Goal: Information Seeking & Learning: Learn about a topic

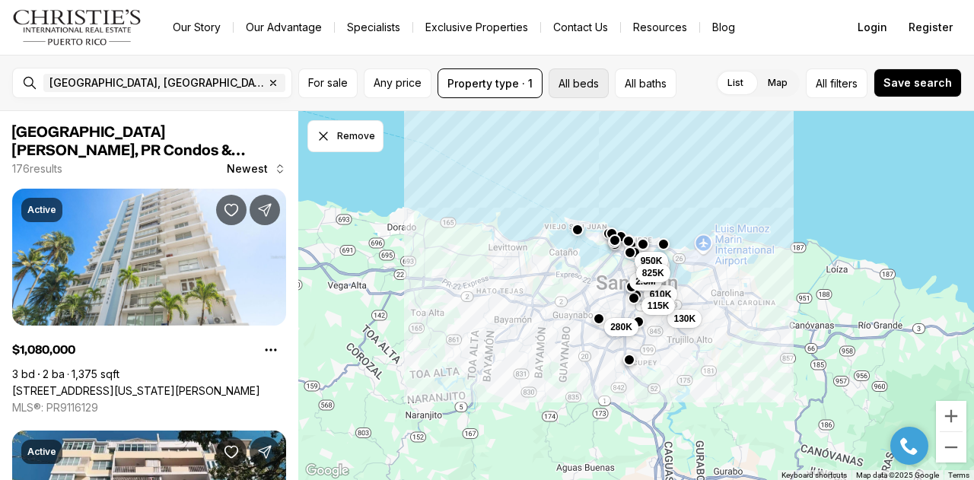
click at [577, 74] on button "All beds" at bounding box center [579, 83] width 60 height 30
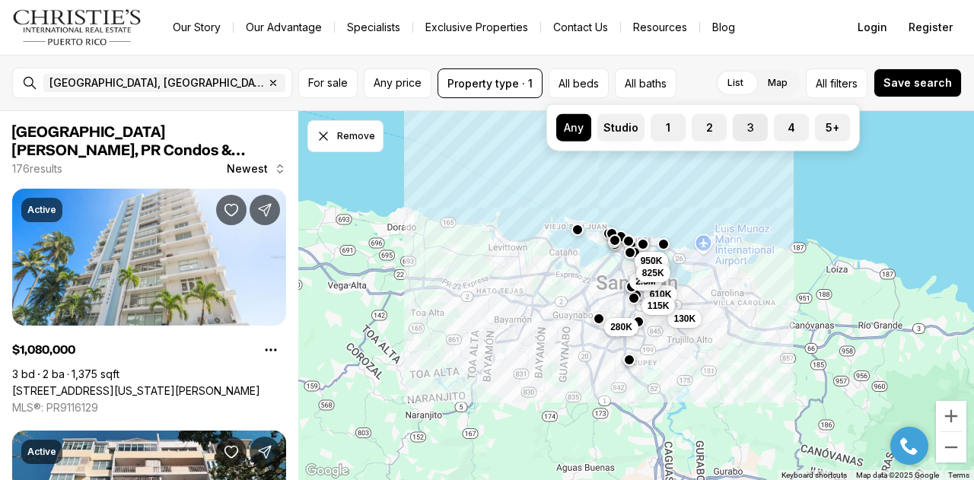
click at [742, 126] on button "3" at bounding box center [740, 121] width 15 height 15
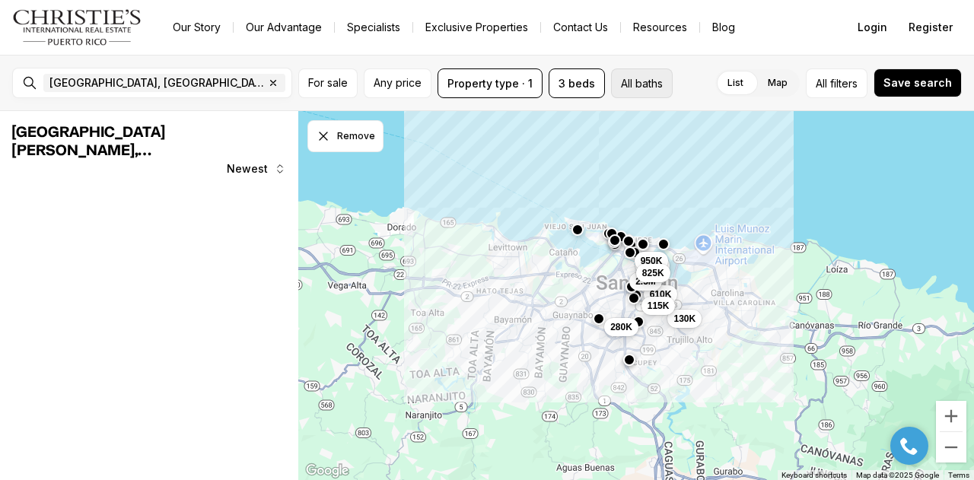
click at [651, 85] on button "All baths" at bounding box center [642, 83] width 62 height 30
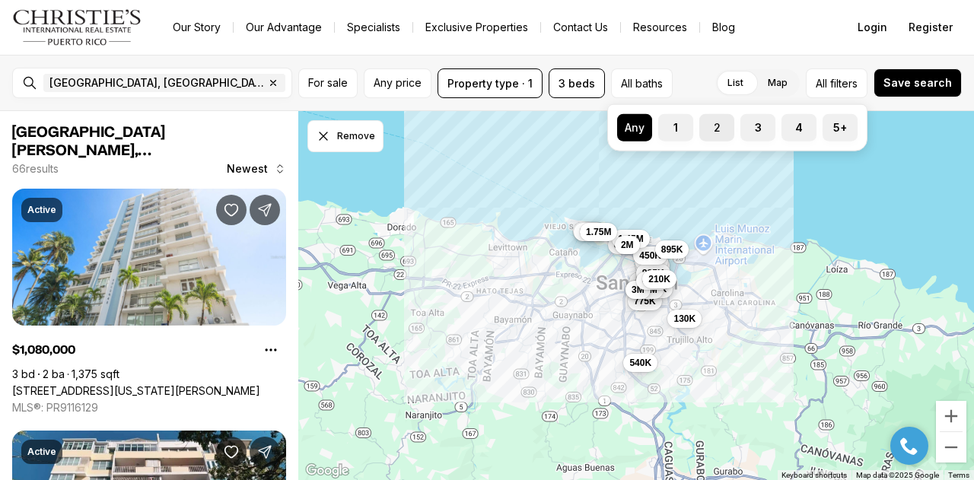
click at [715, 126] on label "2" at bounding box center [716, 127] width 35 height 27
click at [714, 126] on button "2" at bounding box center [706, 121] width 15 height 15
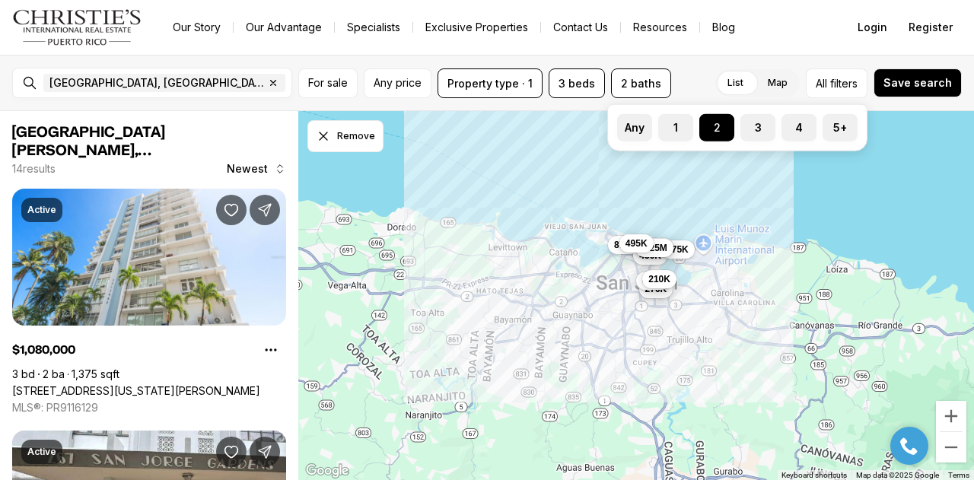
click at [774, 30] on div "Our Story Our Advantage Specialists Exclusive Properties Contact Us Resources B…" at bounding box center [495, 27] width 669 height 21
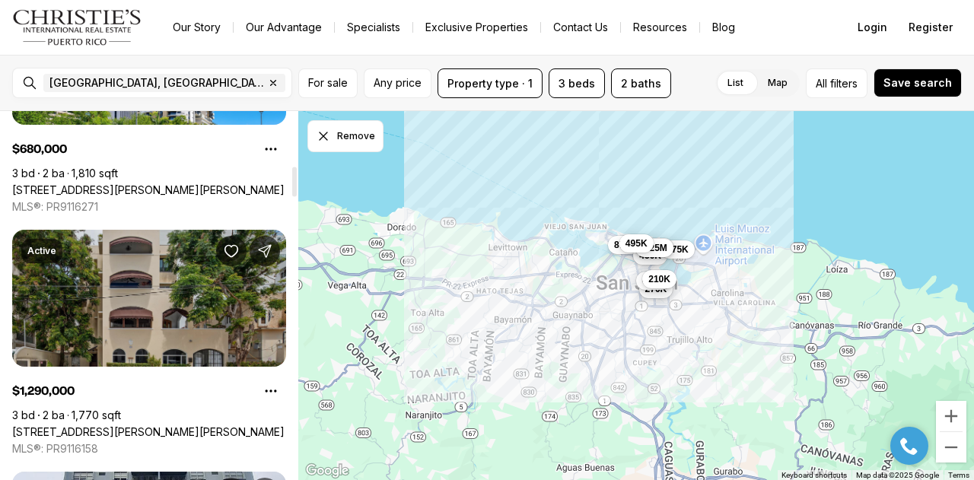
scroll to position [456, 0]
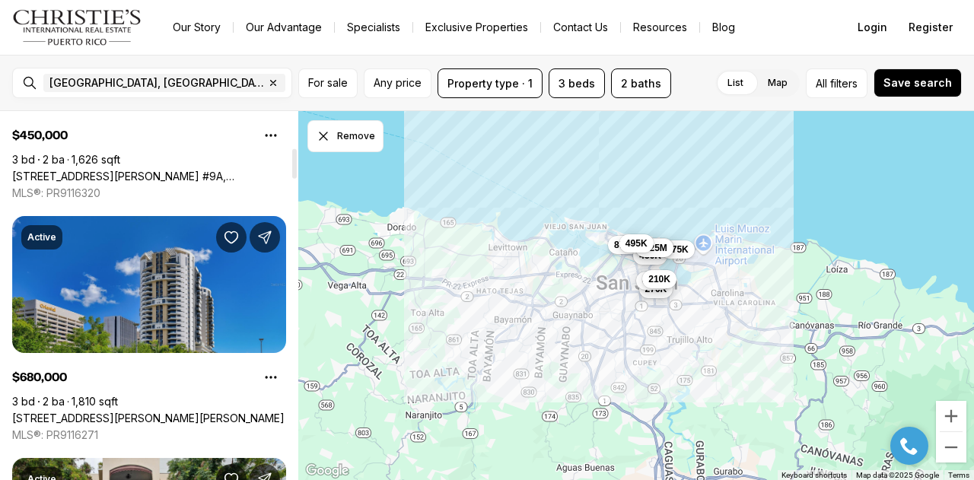
click at [139, 412] on link "[STREET_ADDRESS][PERSON_NAME][PERSON_NAME]" at bounding box center [148, 419] width 272 height 14
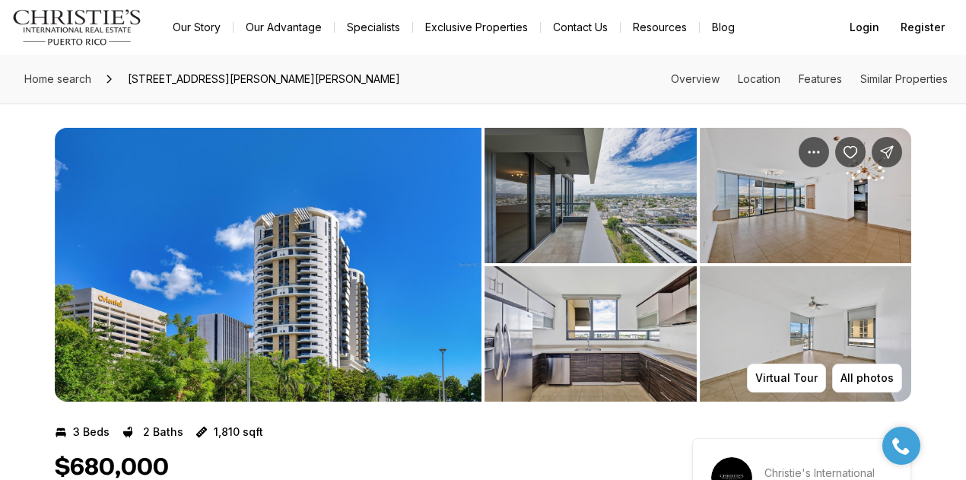
click at [358, 258] on img "View image gallery" at bounding box center [268, 265] width 427 height 274
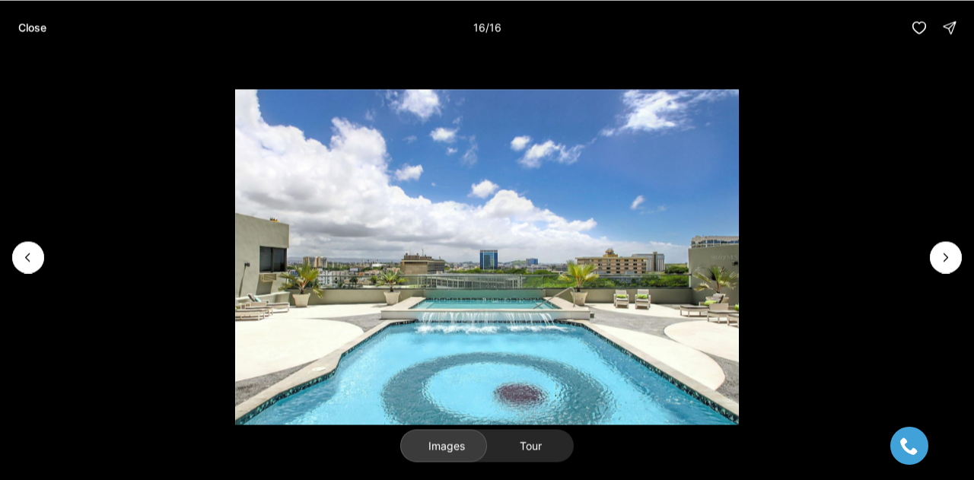
click at [33, 30] on p "Close" at bounding box center [32, 27] width 28 height 12
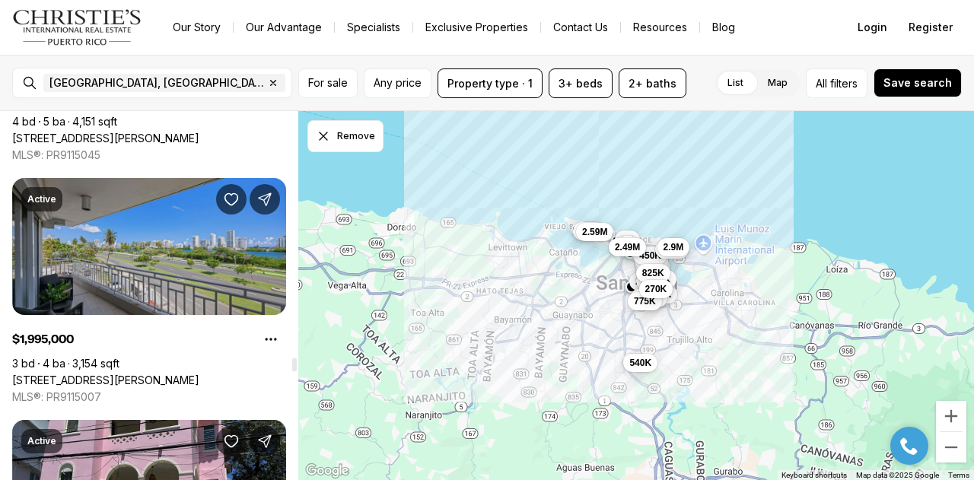
scroll to position [8673, 0]
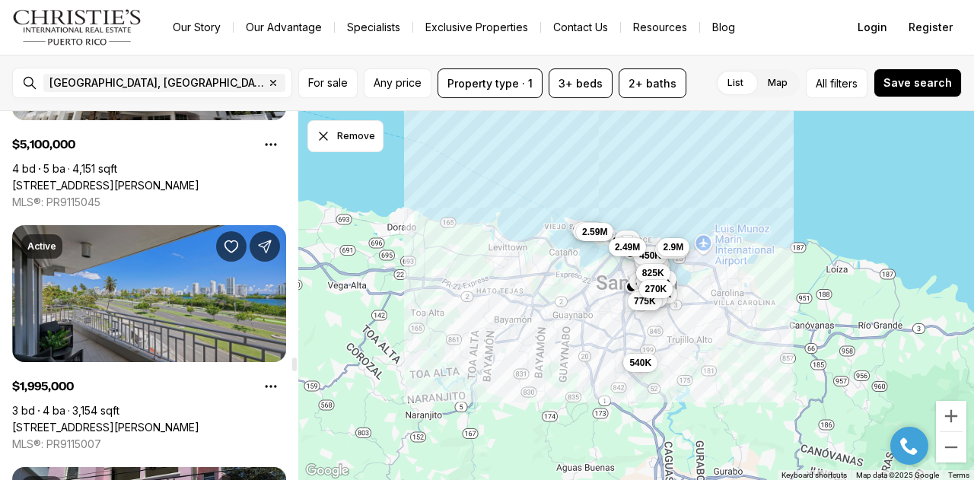
click at [119, 421] on link "[STREET_ADDRESS][PERSON_NAME]" at bounding box center [105, 428] width 187 height 14
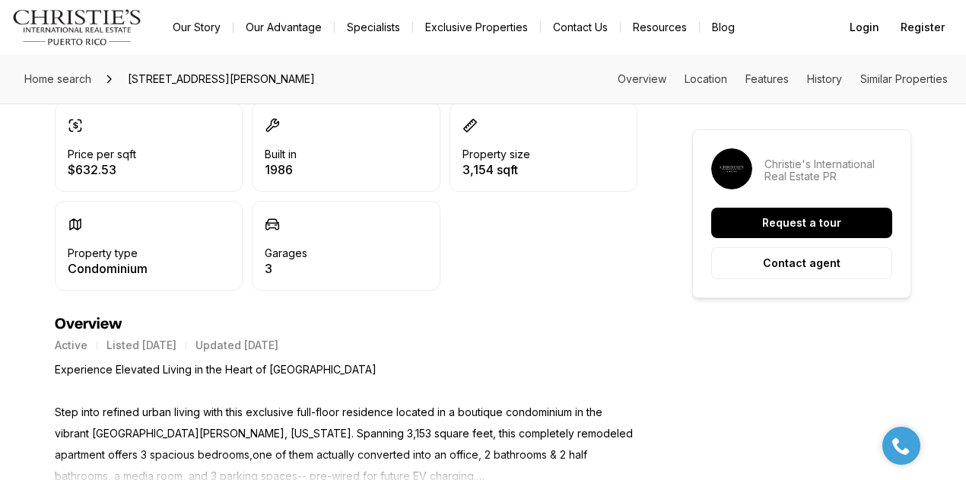
scroll to position [533, 0]
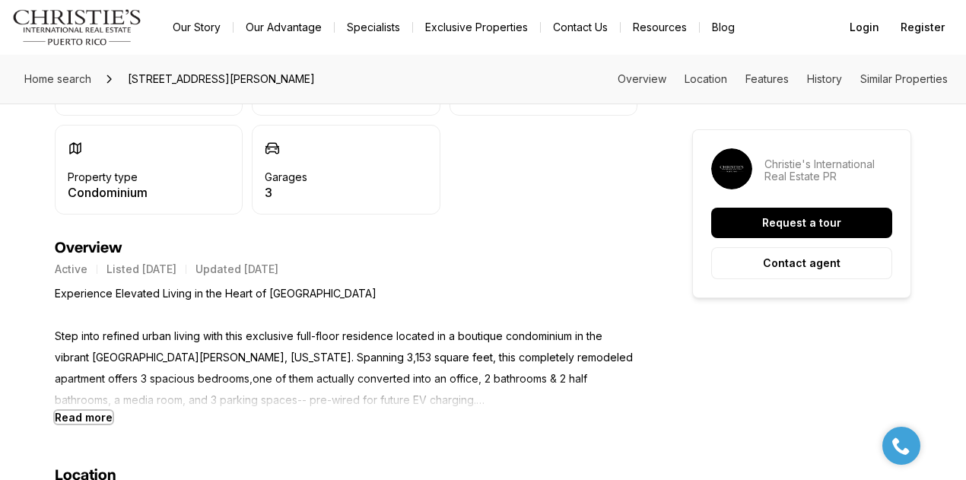
click at [92, 418] on b "Read more" at bounding box center [84, 417] width 58 height 13
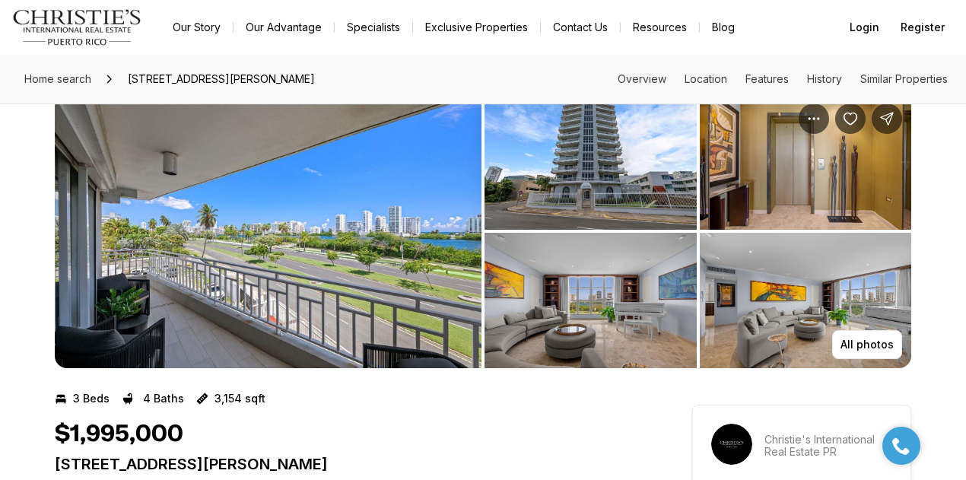
scroll to position [0, 0]
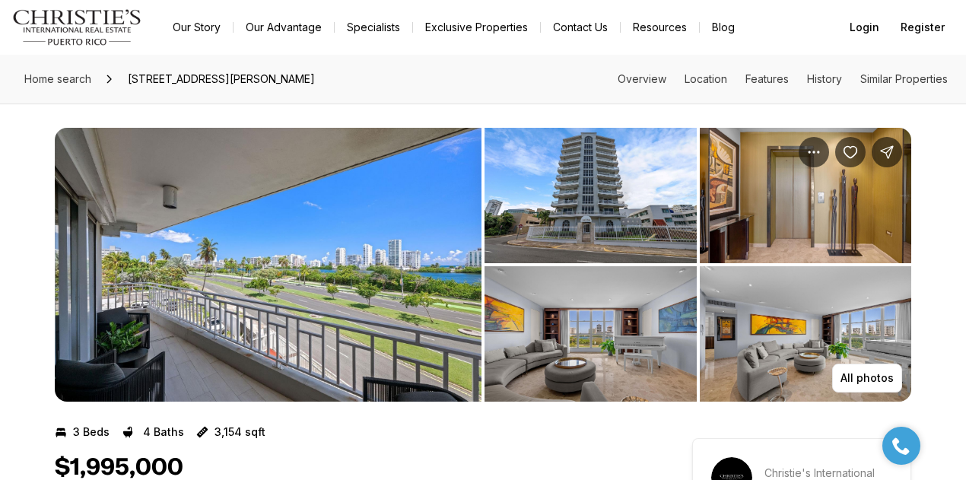
click at [267, 300] on img "View image gallery" at bounding box center [268, 265] width 427 height 274
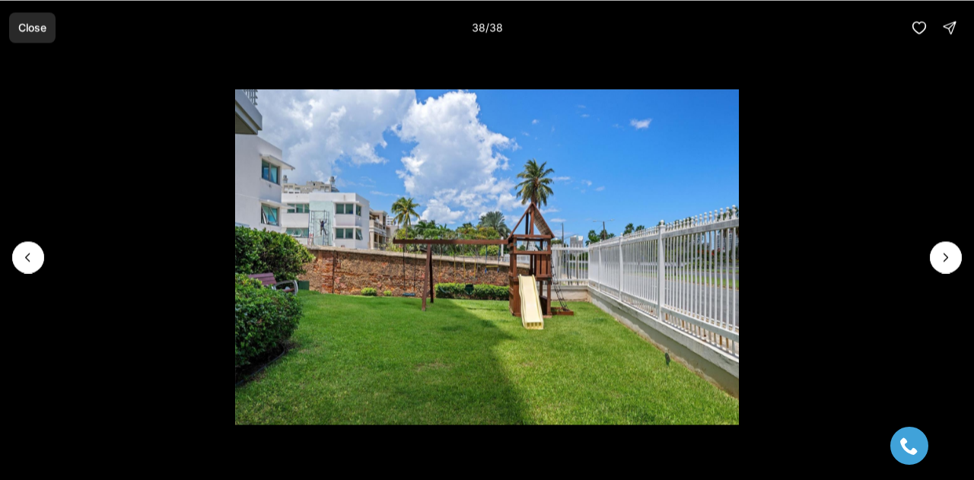
click at [26, 24] on p "Close" at bounding box center [32, 27] width 28 height 12
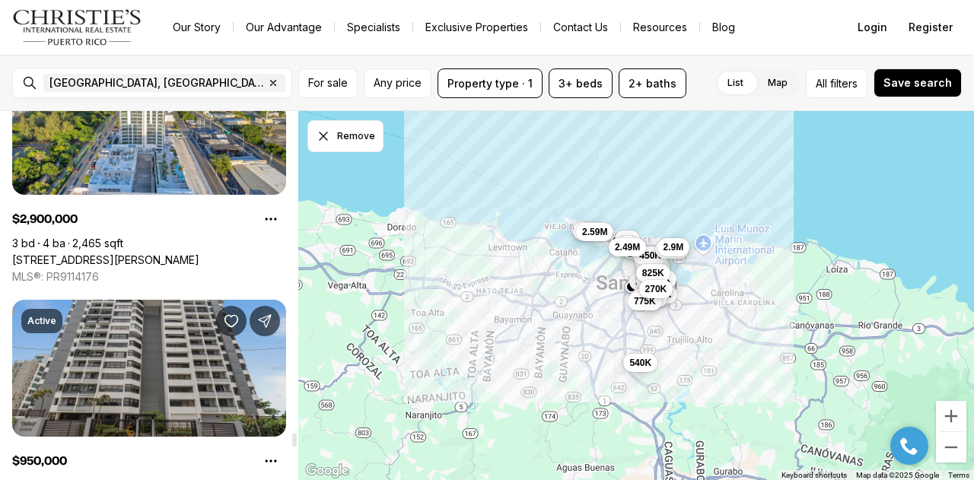
scroll to position [11411, 0]
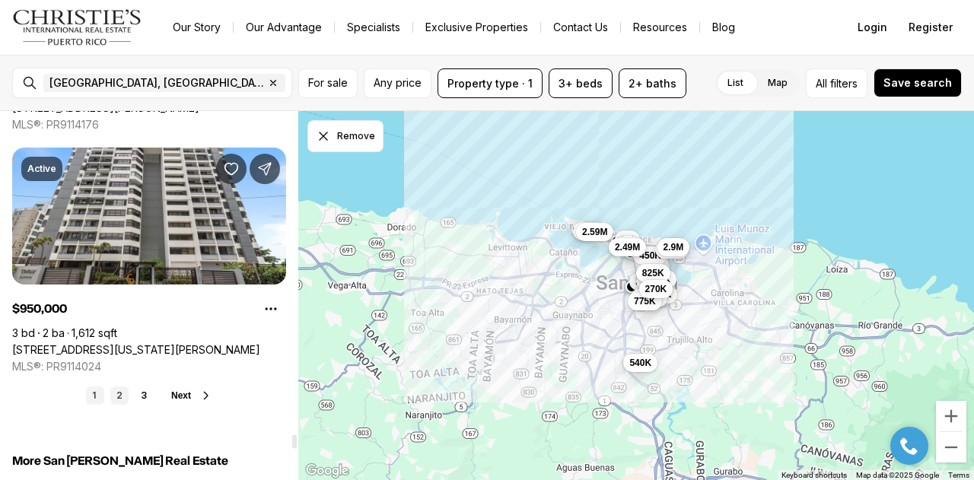
click at [119, 394] on link "2" at bounding box center [119, 395] width 18 height 18
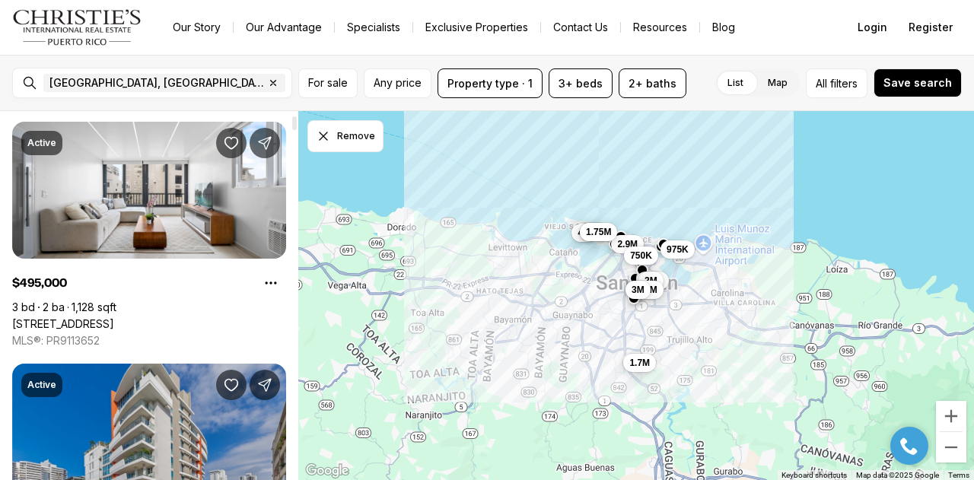
scroll to position [0, 0]
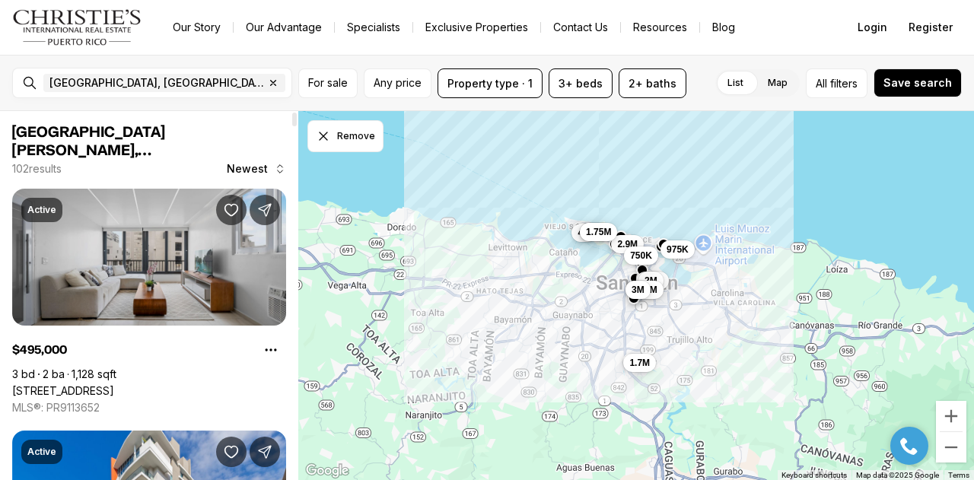
click at [114, 384] on link "5 CLEMENCEAU ST. #602, CONDADO PR, 00907" at bounding box center [63, 391] width 102 height 14
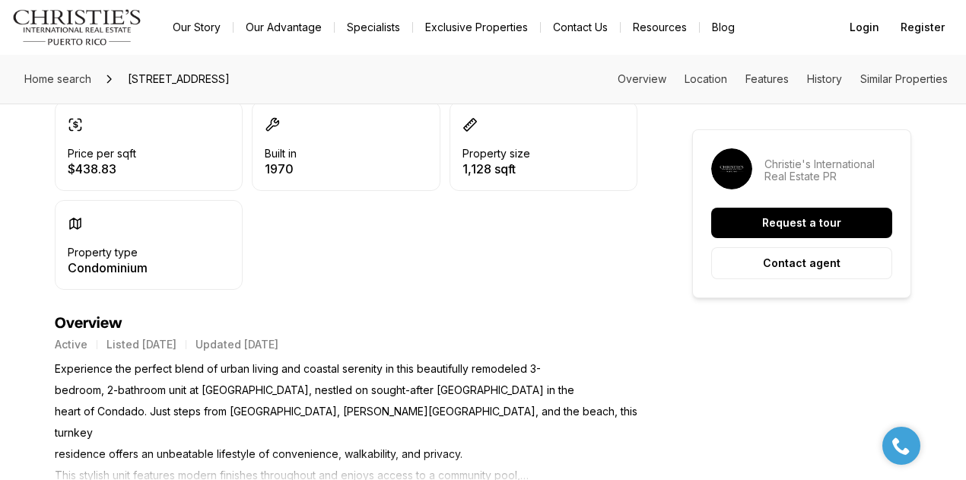
scroll to position [533, 0]
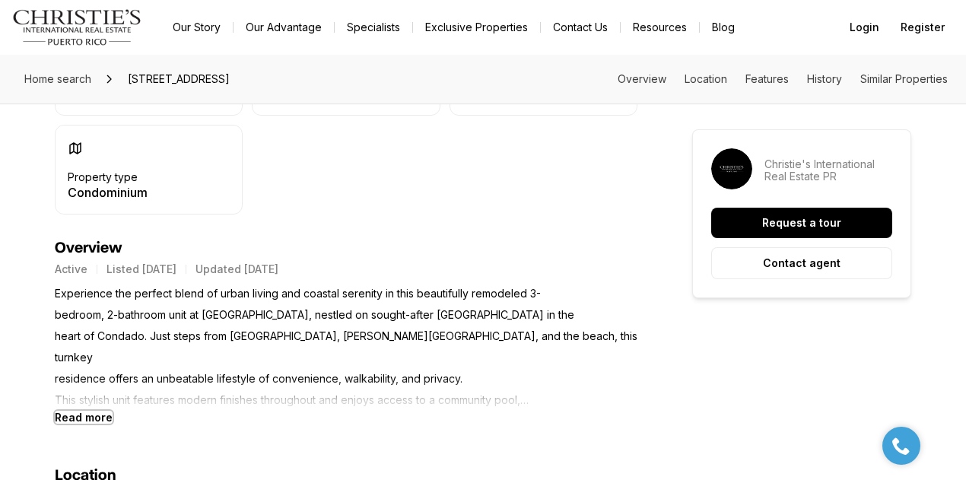
drag, startPoint x: 76, startPoint y: 416, endPoint x: 84, endPoint y: 420, distance: 9.2
click at [79, 416] on b "Read more" at bounding box center [84, 417] width 58 height 13
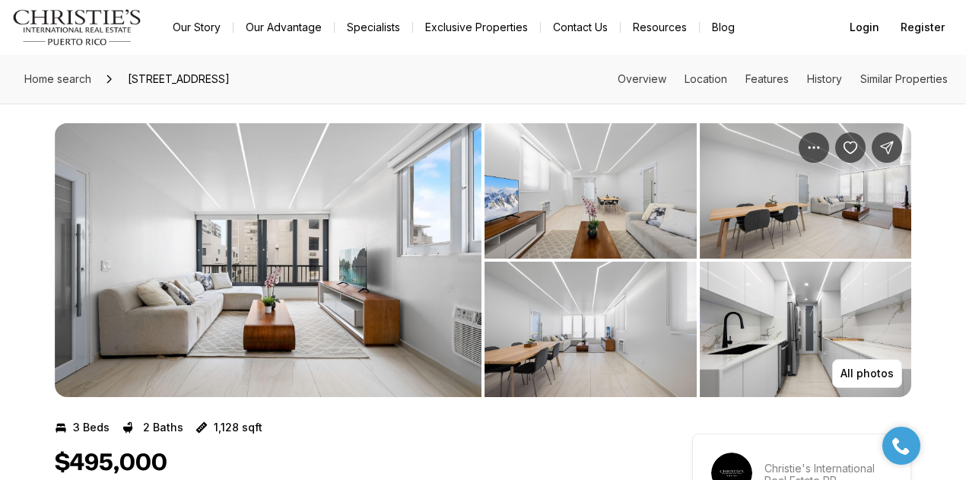
scroll to position [0, 0]
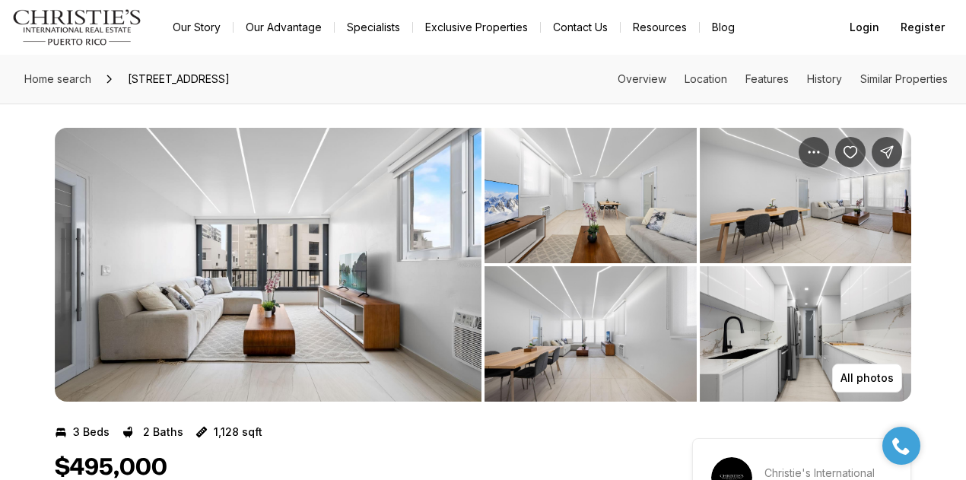
click at [356, 281] on img "View image gallery" at bounding box center [268, 265] width 427 height 274
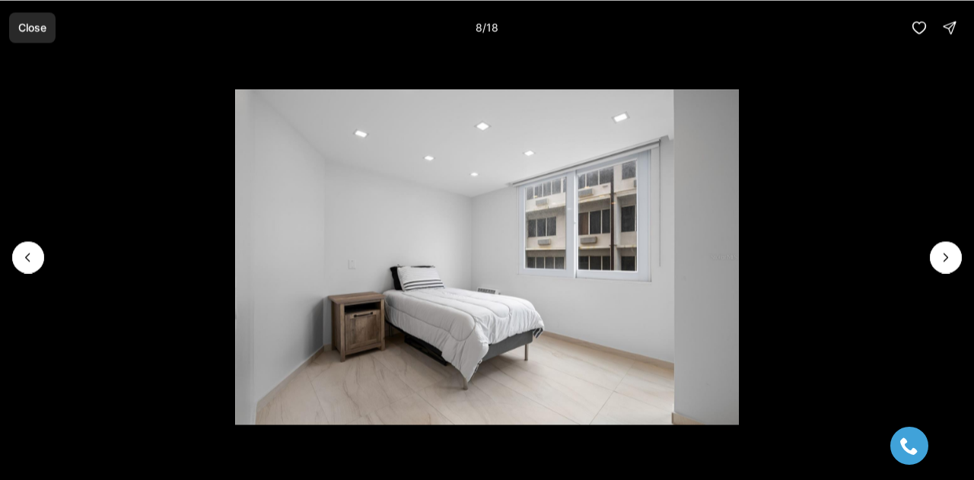
click at [20, 24] on p "Close" at bounding box center [32, 27] width 28 height 12
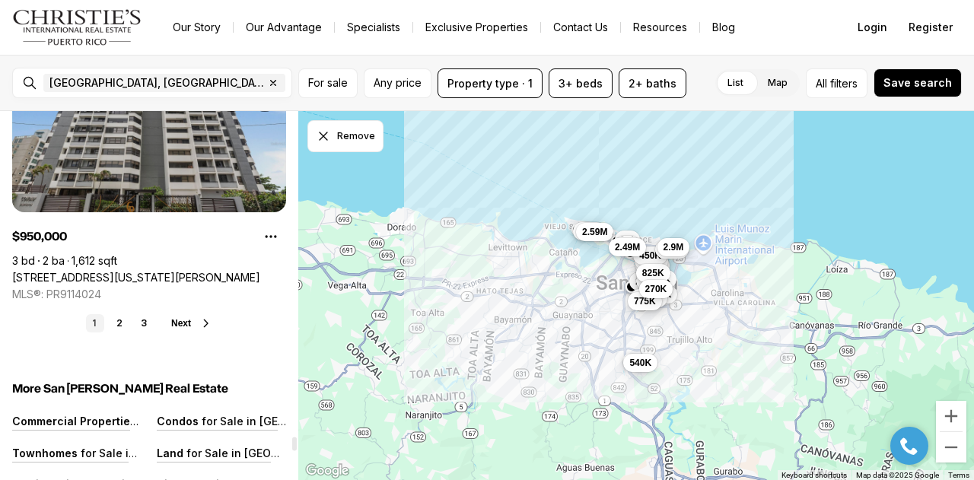
scroll to position [11487, 0]
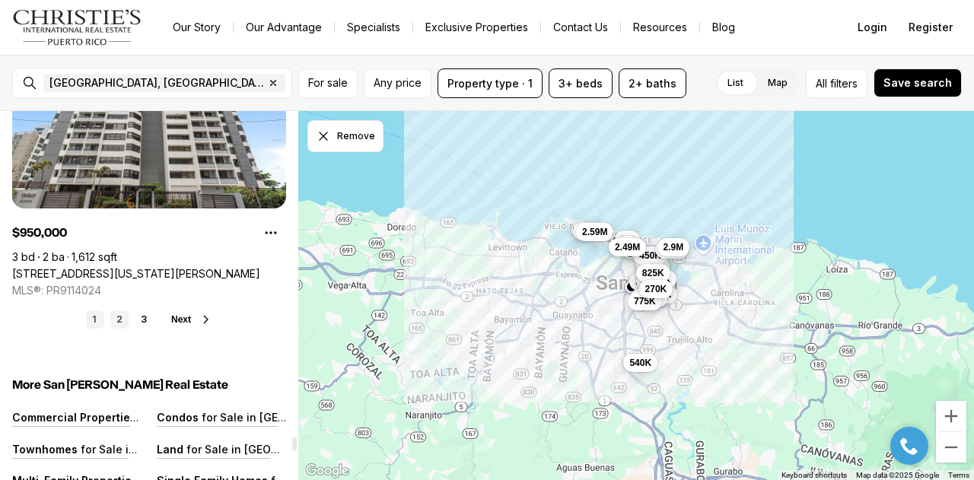
click at [118, 322] on link "2" at bounding box center [119, 319] width 18 height 18
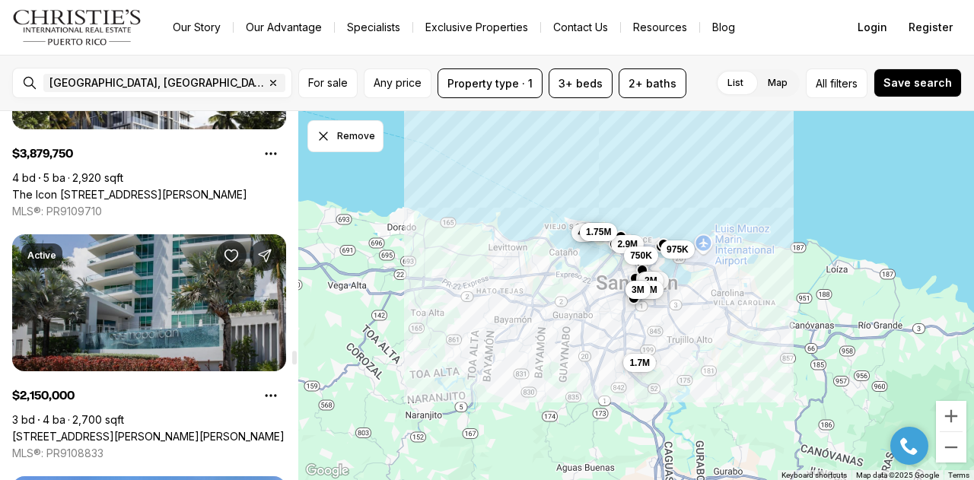
scroll to position [8444, 0]
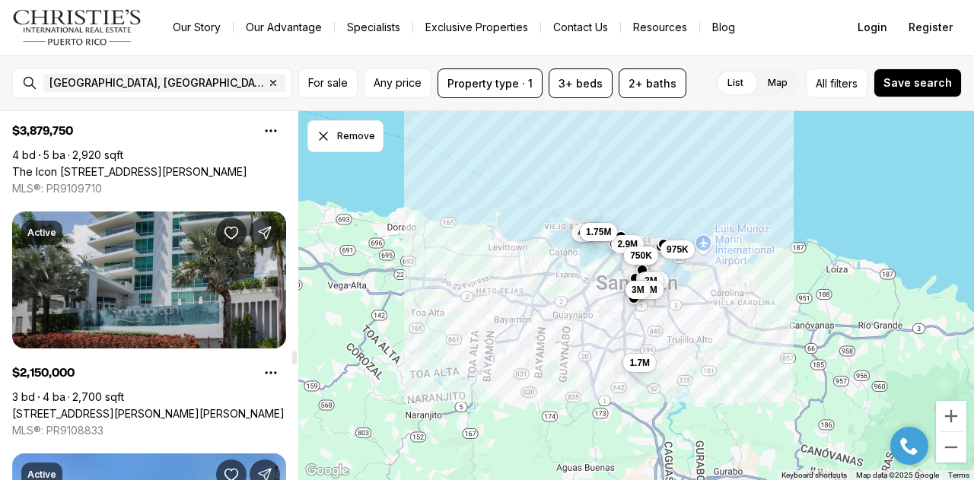
click at [129, 407] on link "[STREET_ADDRESS][PERSON_NAME][PERSON_NAME]" at bounding box center [148, 414] width 272 height 14
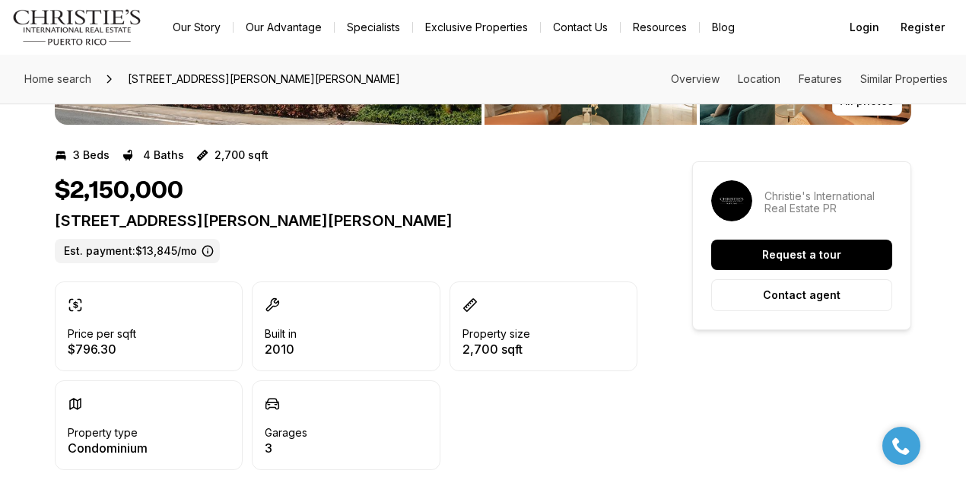
scroll to position [76, 0]
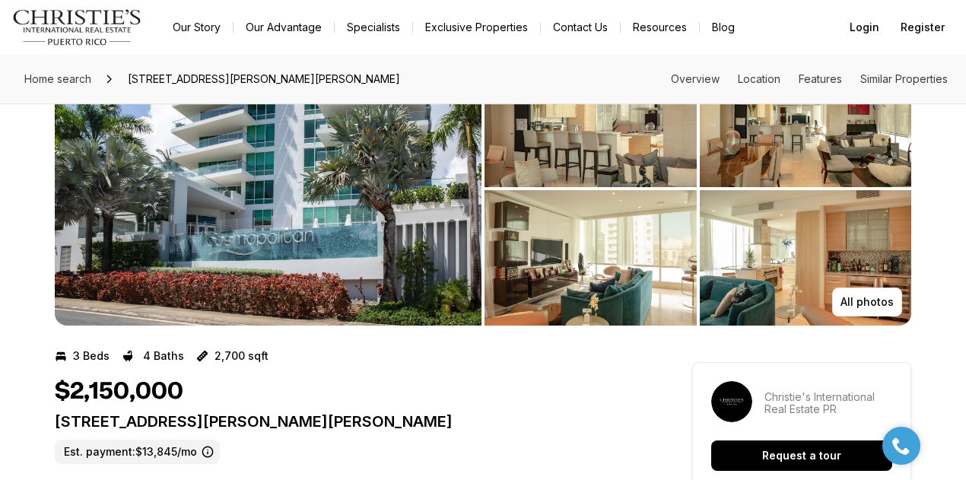
click at [286, 196] on img "View image gallery" at bounding box center [268, 189] width 427 height 274
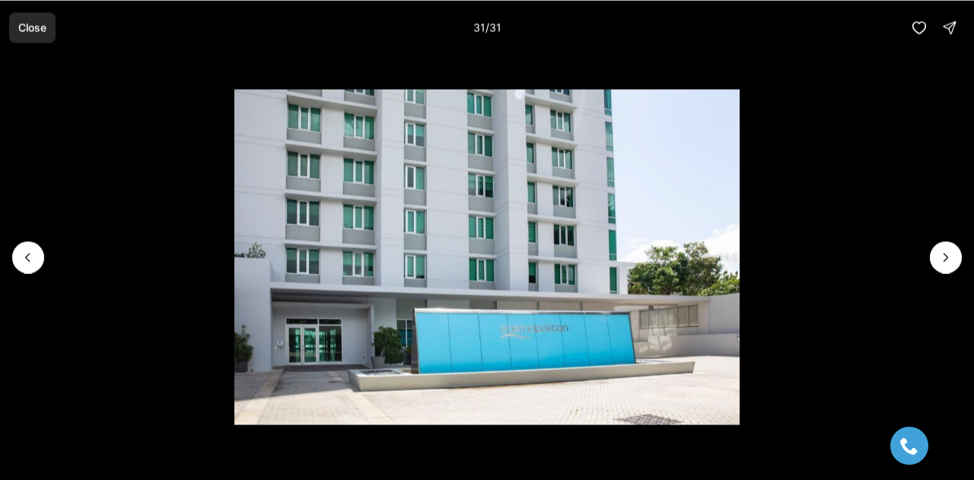
click at [31, 25] on p "Close" at bounding box center [32, 27] width 28 height 12
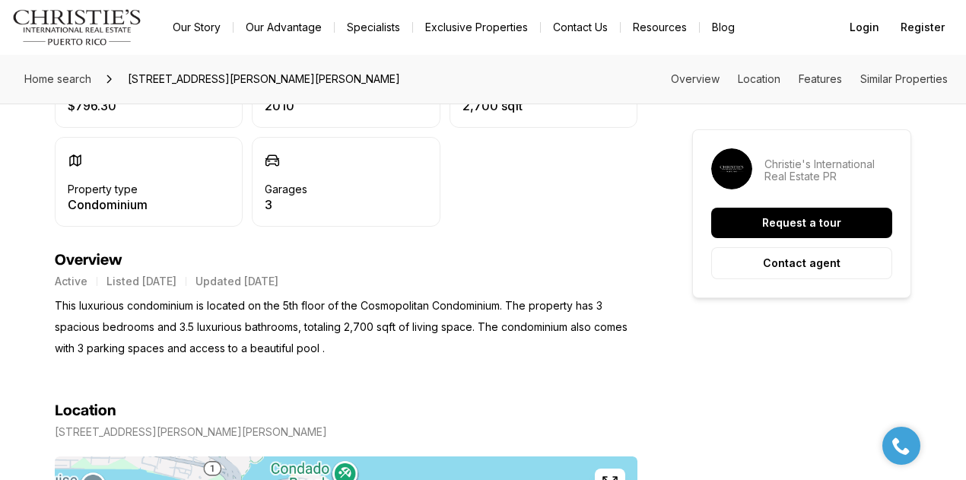
scroll to position [533, 0]
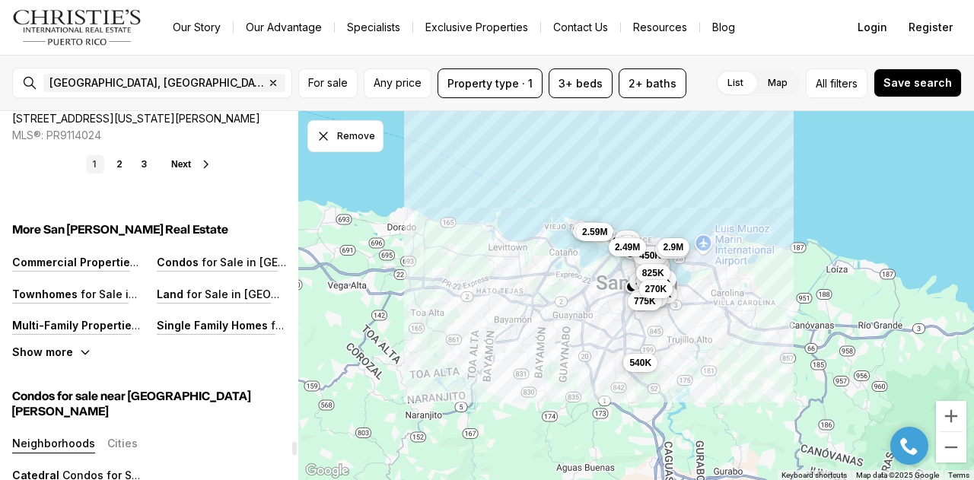
scroll to position [11640, 0]
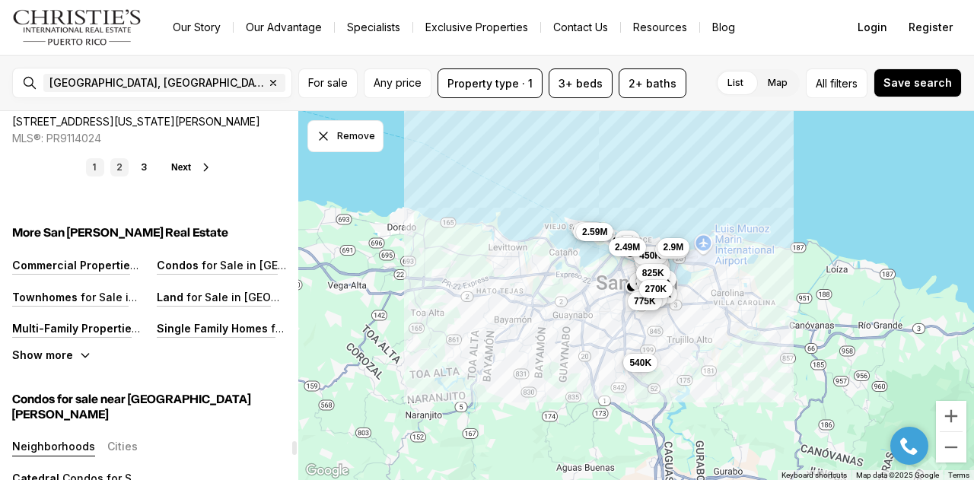
click at [120, 167] on link "2" at bounding box center [119, 167] width 18 height 18
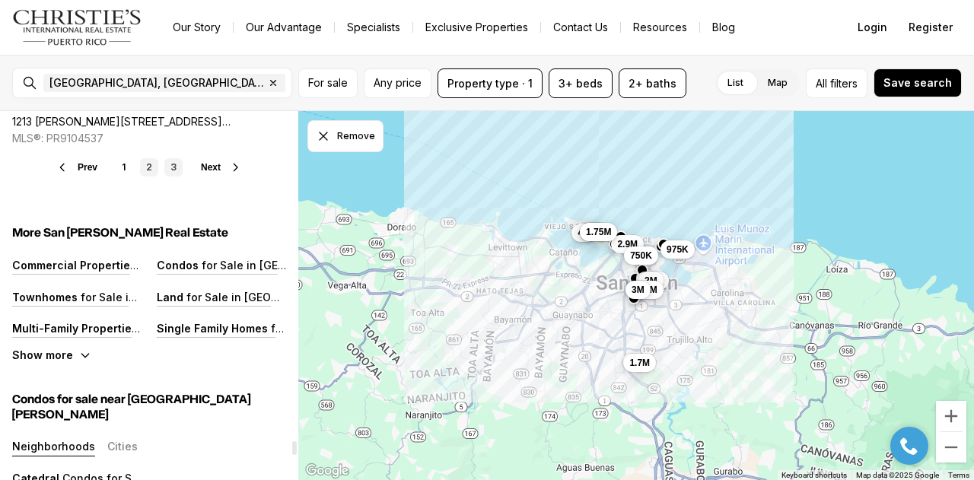
click at [174, 168] on link "3" at bounding box center [173, 167] width 18 height 18
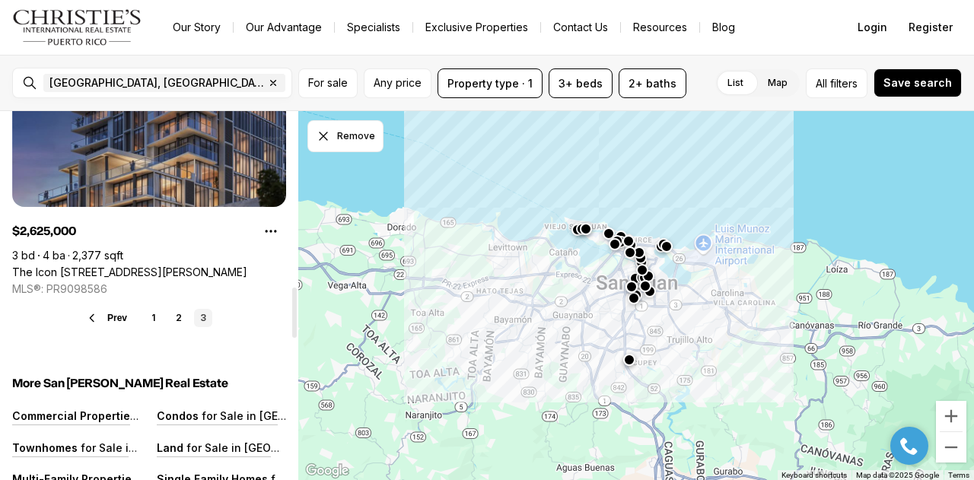
scroll to position [1293, 0]
